Goal: Task Accomplishment & Management: Manage account settings

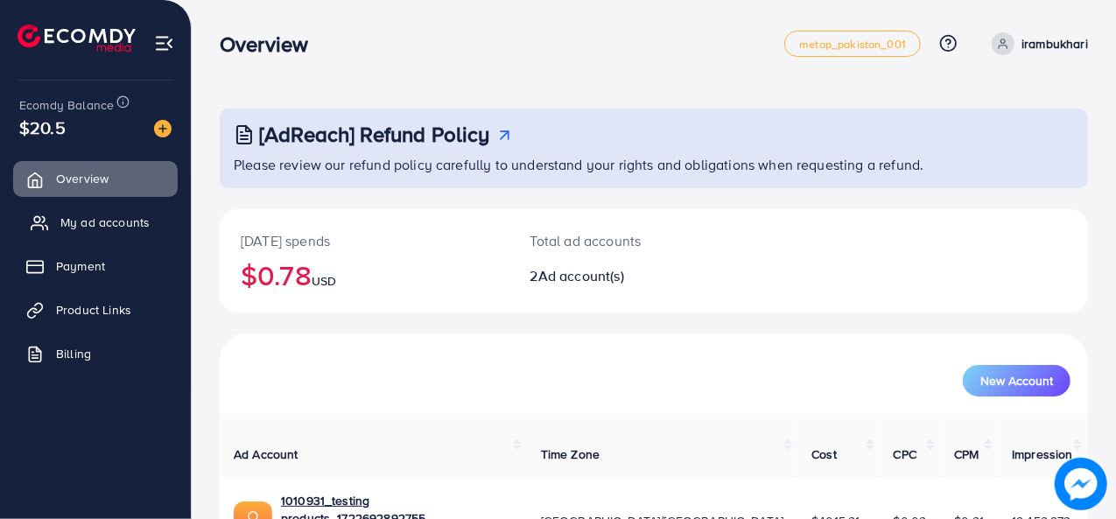
click at [140, 237] on link "My ad accounts" at bounding box center [95, 222] width 164 height 35
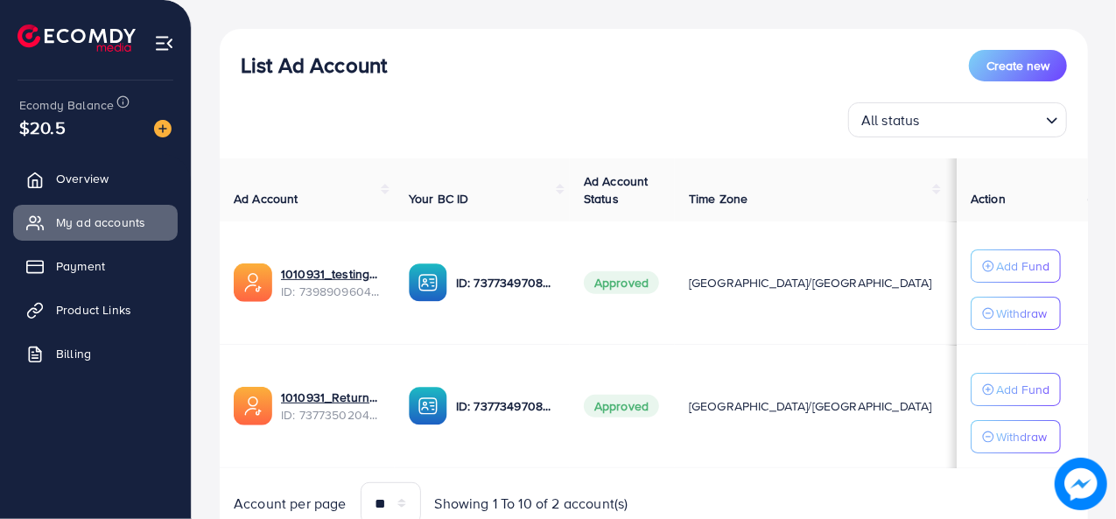
scroll to position [182, 0]
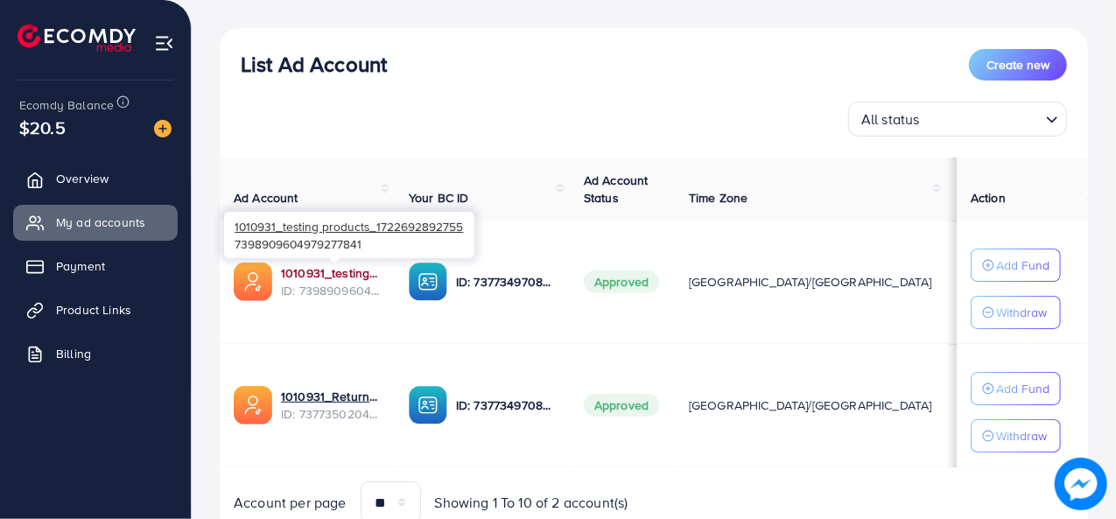
click at [346, 267] on link "1010931_testing products_1722692892755" at bounding box center [331, 272] width 100 height 17
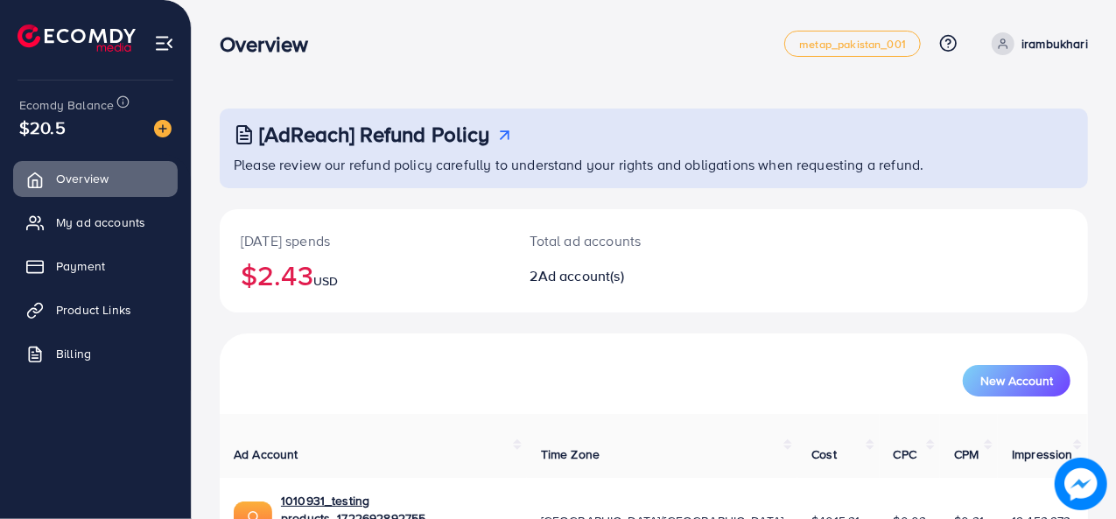
click at [128, 243] on ul "Overview My ad accounts Payment Product Links Billing" at bounding box center [95, 271] width 191 height 235
click at [119, 231] on link "My ad accounts" at bounding box center [95, 222] width 164 height 35
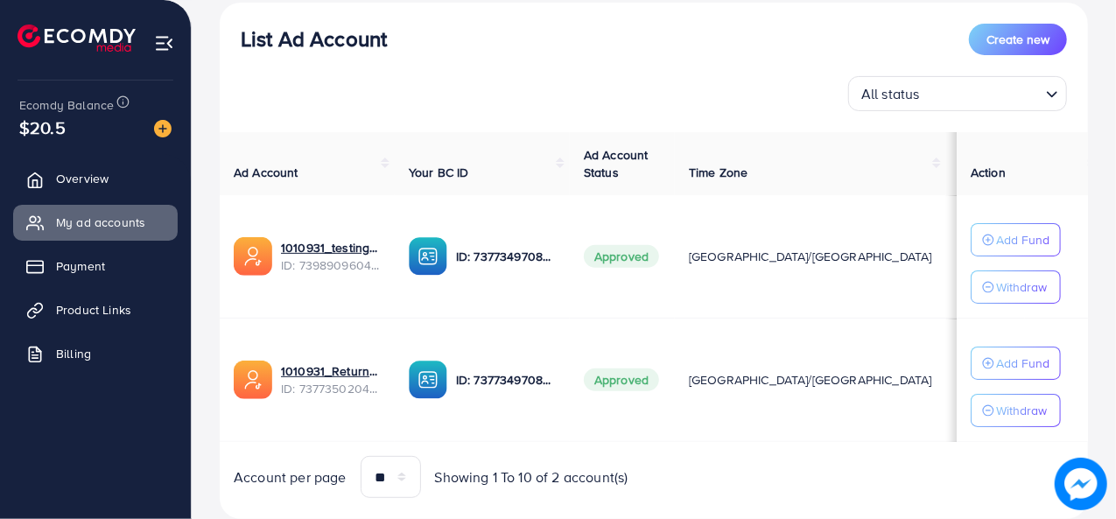
scroll to position [208, 0]
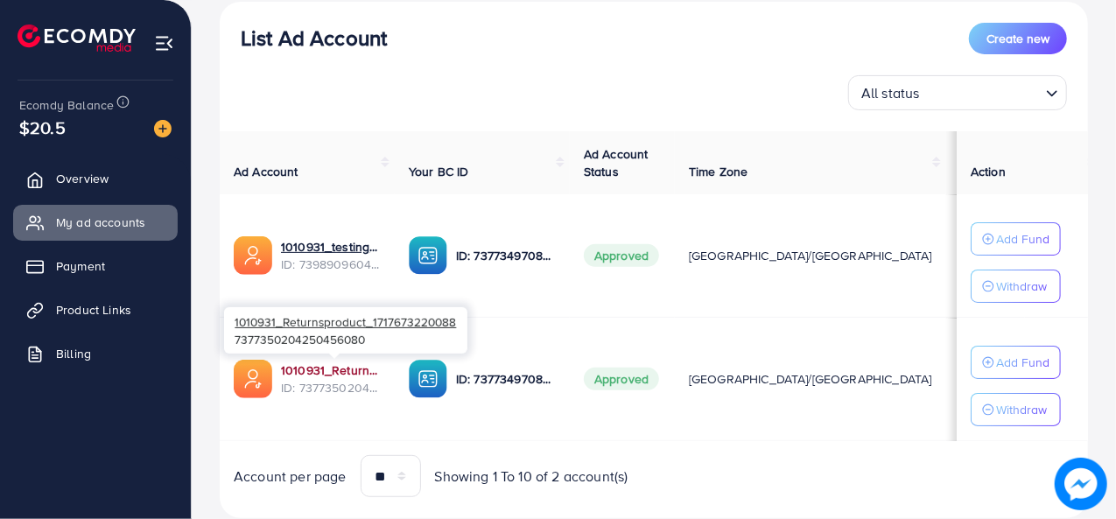
click at [336, 368] on link "1010931_Returnsproduct_1717673220088" at bounding box center [331, 369] width 100 height 17
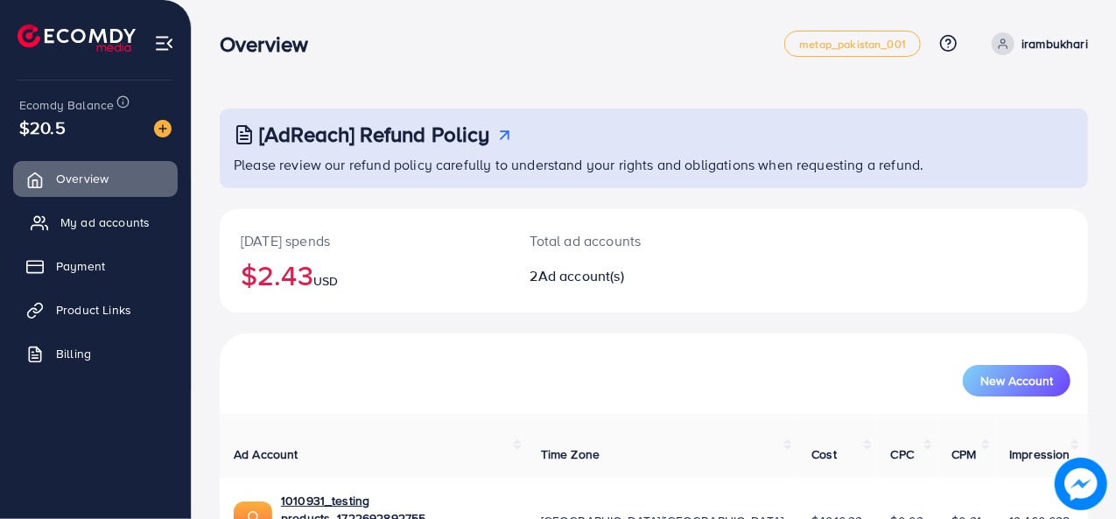
click at [101, 228] on span "My ad accounts" at bounding box center [104, 221] width 89 height 17
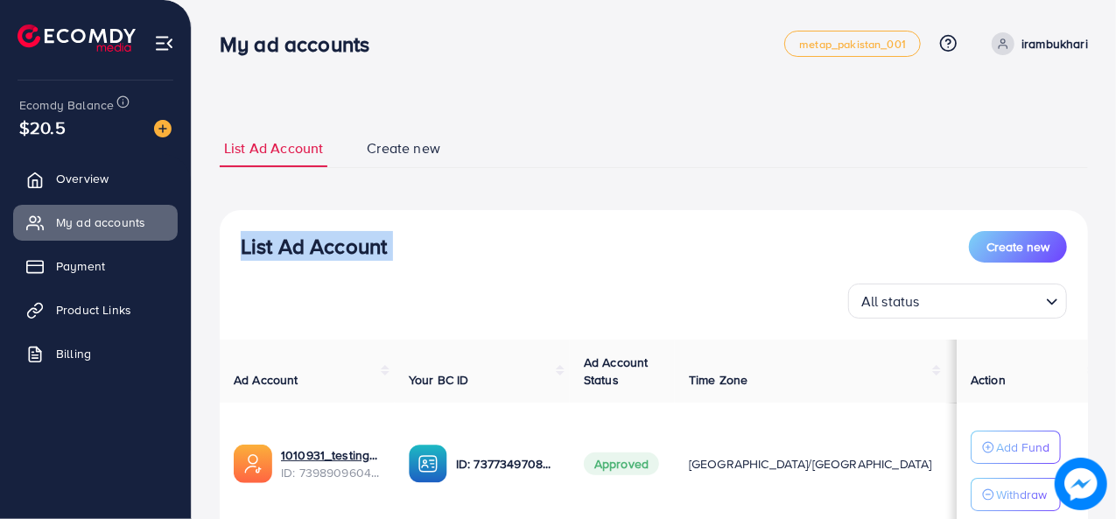
drag, startPoint x: 1108, startPoint y: 170, endPoint x: 1119, endPoint y: 165, distance: 12.2
click at [1116, 165] on html "My ad accounts metap_pakistan_001 Help Center Contact Support Plans and Pricing…" at bounding box center [558, 259] width 1116 height 519
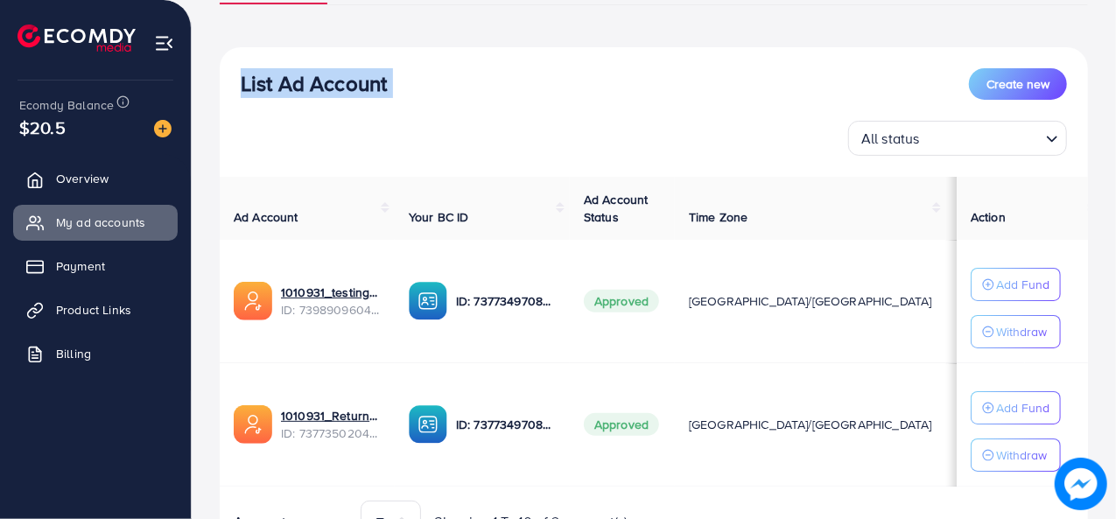
scroll to position [164, 0]
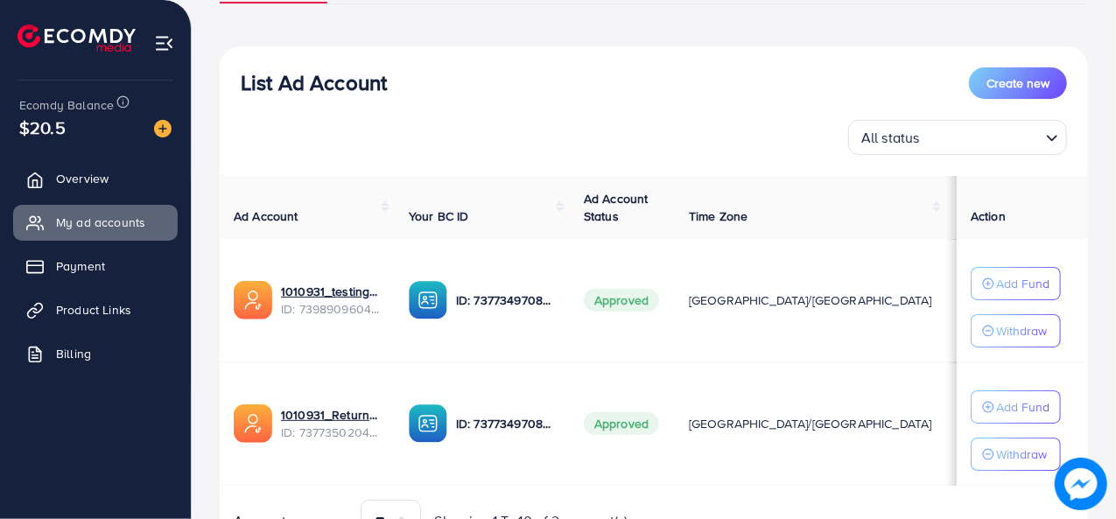
click at [946, 352] on td "$4016.32" at bounding box center [985, 300] width 79 height 123
click at [358, 296] on link "1010931_testing products_1722692892755" at bounding box center [331, 291] width 100 height 17
